Goal: Task Accomplishment & Management: Complete application form

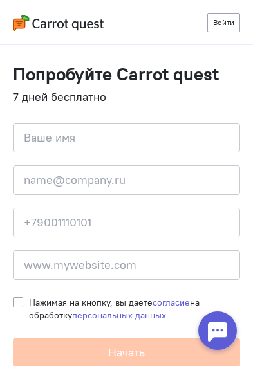
click at [217, 30] on link "Войти" at bounding box center [223, 22] width 33 height 19
